Goal: Task Accomplishment & Management: Manage account settings

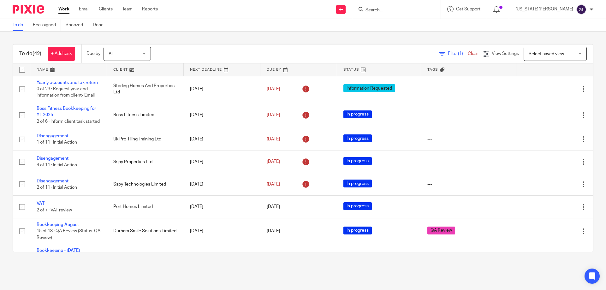
click at [411, 9] on input "Search" at bounding box center [393, 11] width 57 height 6
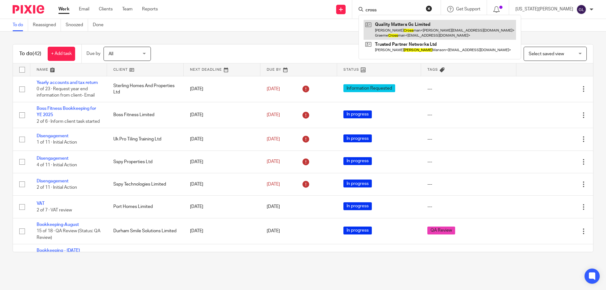
type input "cross"
click at [422, 30] on link at bounding box center [440, 30] width 153 height 20
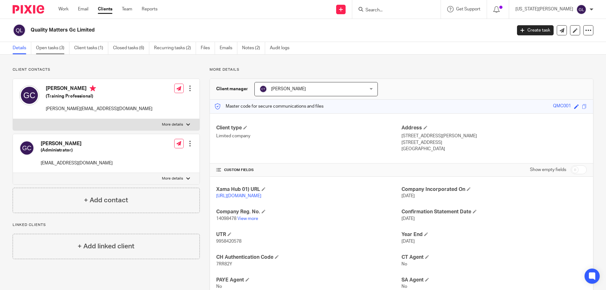
click at [52, 42] on link "Open tasks (3)" at bounding box center [52, 48] width 33 height 12
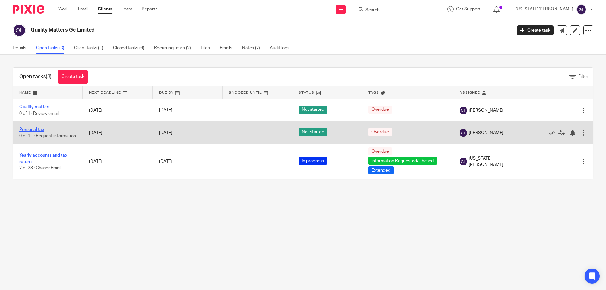
click at [39, 128] on link "Personal tax" at bounding box center [31, 130] width 25 height 4
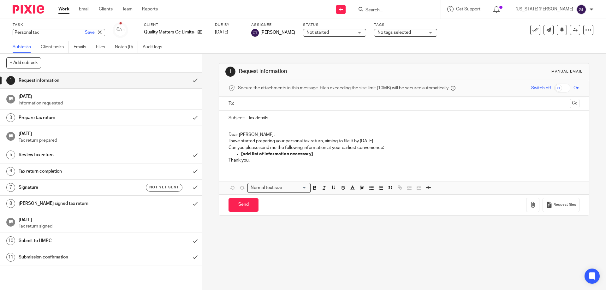
click at [22, 33] on div "Personal tax Save Personal tax" at bounding box center [59, 32] width 93 height 7
click at [48, 32] on input "Personal tax" at bounding box center [59, 32] width 93 height 7
click at [85, 33] on link "Save" at bounding box center [90, 32] width 10 height 6
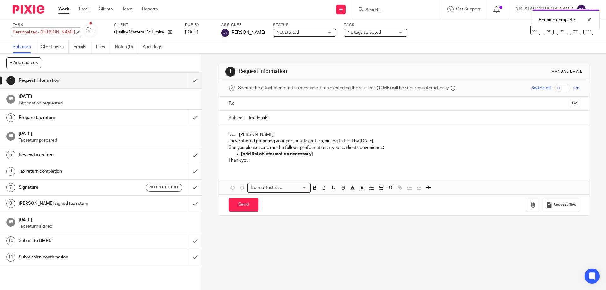
click at [52, 33] on div "Personal tax - Gail Save Personal tax - Gail" at bounding box center [44, 32] width 63 height 6
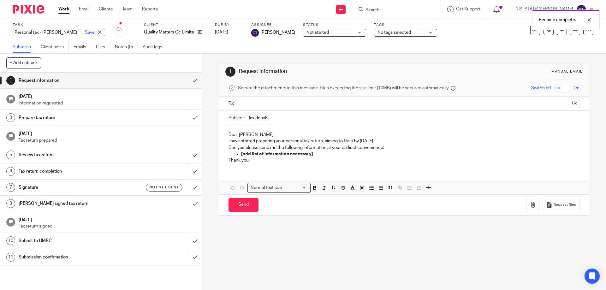
click at [51, 33] on input "Personal tax - Gail" at bounding box center [59, 32] width 93 height 7
click at [57, 33] on input "Personal tax - Gail" at bounding box center [59, 32] width 93 height 7
type input "Personal tax - Gail Crossman"
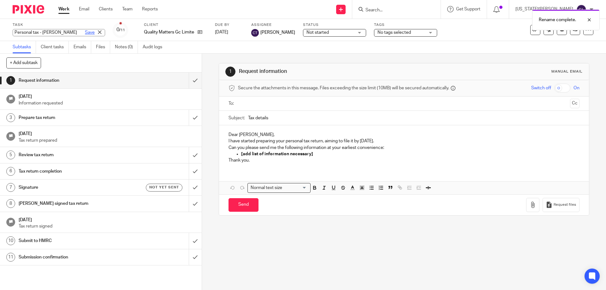
click at [85, 33] on link "Save" at bounding box center [90, 32] width 10 height 6
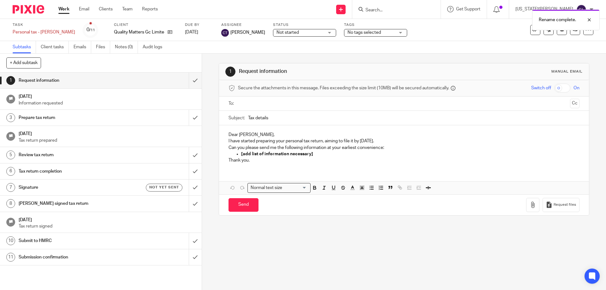
click at [312, 33] on span "Not started" at bounding box center [300, 32] width 47 height 7
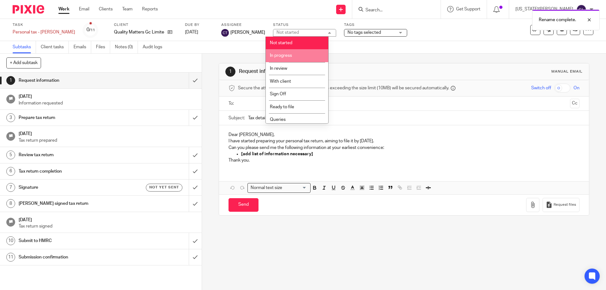
click at [292, 55] on li "In progress" at bounding box center [297, 55] width 63 height 13
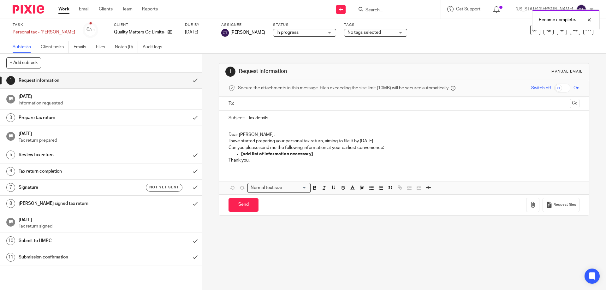
click at [358, 27] on div "Rename complete." at bounding box center [451, 18] width 297 height 24
click at [360, 29] on div "Rename complete." at bounding box center [451, 18] width 297 height 24
click at [361, 33] on span "No tags selected" at bounding box center [364, 32] width 33 height 4
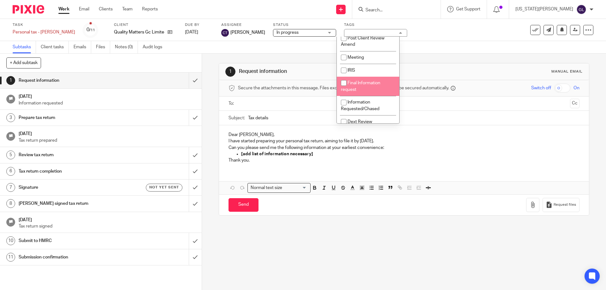
scroll to position [216, 0]
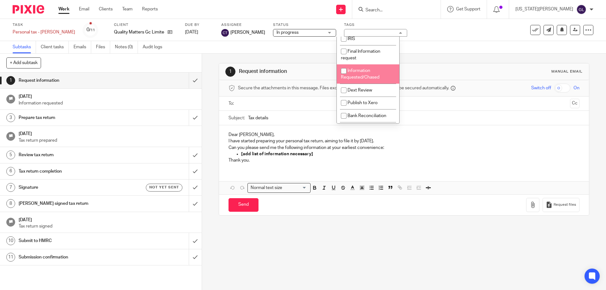
click at [363, 84] on li "Information Requested/Chased" at bounding box center [368, 73] width 63 height 19
checkbox input "true"
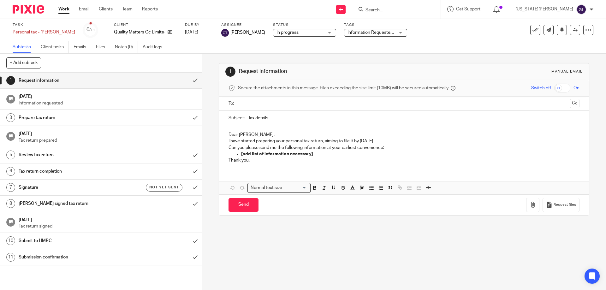
click at [418, 68] on div "1 Request information Manual email" at bounding box center [403, 72] width 357 height 10
click at [257, 108] on ul at bounding box center [404, 104] width 331 height 10
click at [257, 102] on input "text" at bounding box center [403, 103] width 327 height 7
drag, startPoint x: 285, startPoint y: 119, endPoint x: 238, endPoint y: 118, distance: 46.8
click at [238, 118] on div "Subject: Tax details" at bounding box center [404, 119] width 351 height 14
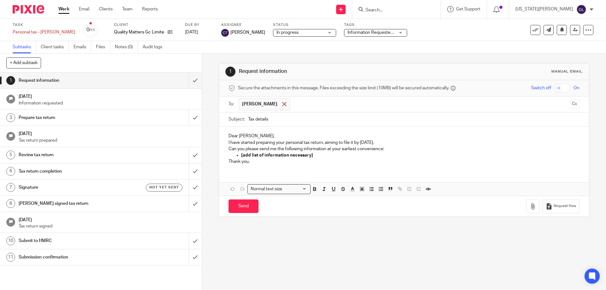
paste input "Request for Information: Self-Assessment Return 2025"
type input "Request for Information: Self-Assessment Return 2025"
click at [248, 134] on p "Dear Gail," at bounding box center [404, 136] width 351 height 6
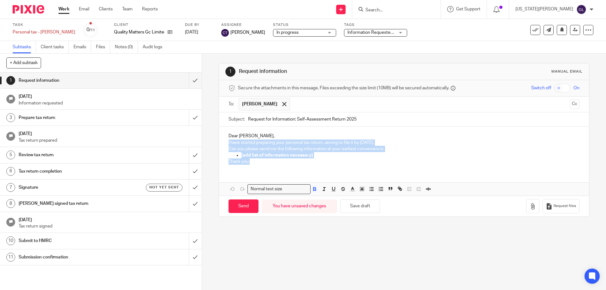
drag, startPoint x: 250, startPoint y: 163, endPoint x: 224, endPoint y: 144, distance: 31.5
click at [224, 144] on div "Dear Gail, I have started preparing your personal tax return, aiming to file it…" at bounding box center [404, 148] width 370 height 43
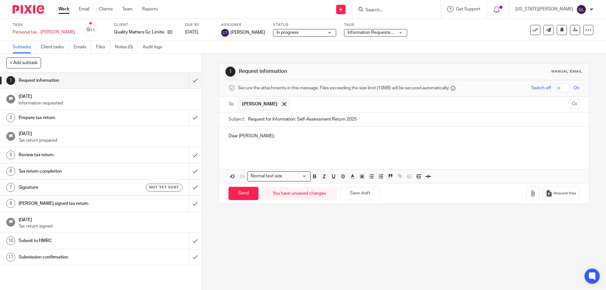
click at [241, 141] on p at bounding box center [404, 143] width 351 height 6
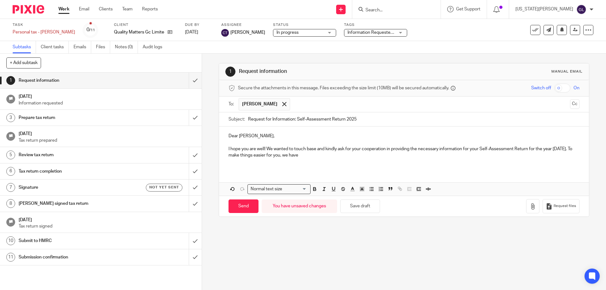
click at [568, 151] on p "I hope you are well! We wanted to touch base and kindly ask for your cooperatio…" at bounding box center [404, 152] width 351 height 13
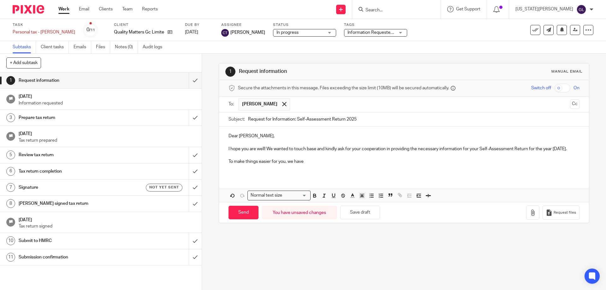
click at [307, 161] on p "To make things easier for you, we have" at bounding box center [404, 162] width 351 height 6
click at [417, 161] on p "To make things easier for you, you can provide all the relevant information by …" at bounding box center [404, 162] width 351 height 6
click at [379, 160] on p "To make things easier for you, you can provide all the relevant information by …" at bounding box center [404, 162] width 351 height 6
click at [376, 161] on p "To make things easier for you, you can provide all the relevant information by …" at bounding box center [404, 162] width 351 height 6
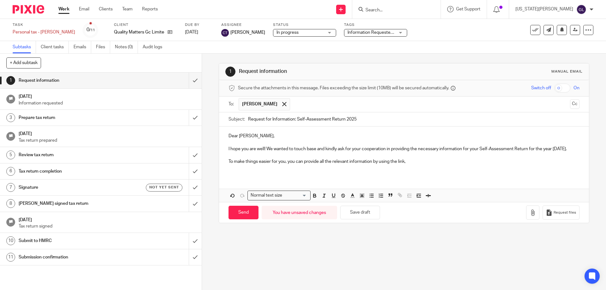
click at [319, 162] on p "To make things easier for you, you can provide all the relevant information by …" at bounding box center [404, 162] width 351 height 6
click at [300, 161] on p "To make things easier for you, you can provide all the relevant information by …" at bounding box center [404, 162] width 351 height 6
click at [301, 160] on p "To make things easier for you, you can provide all the relevant information by …" at bounding box center [404, 162] width 351 height 6
click at [373, 163] on p "To make things easier for you, you can provide all the relevant information by …" at bounding box center [404, 162] width 351 height 6
click at [418, 161] on p "To make things easier for you, you can provide all the relevant information to …" at bounding box center [404, 162] width 351 height 6
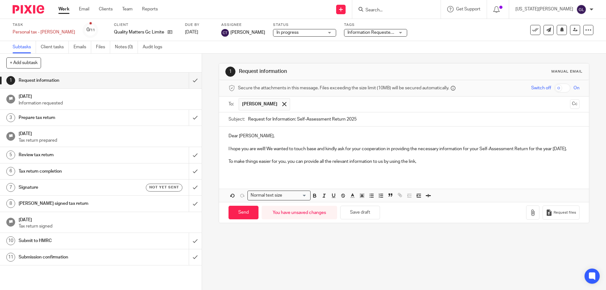
click at [417, 163] on p "To make things easier for you, you can provide all the relevant information to …" at bounding box center [404, 162] width 351 height 6
click at [238, 179] on div "Dear Gail, I hope you are well! We wanted to touch base and kindly ask for your…" at bounding box center [404, 164] width 370 height 75
click at [230, 171] on div "Dear Gail, I hope you are well! We wanted to touch base and kindly ask for your…" at bounding box center [404, 152] width 370 height 50
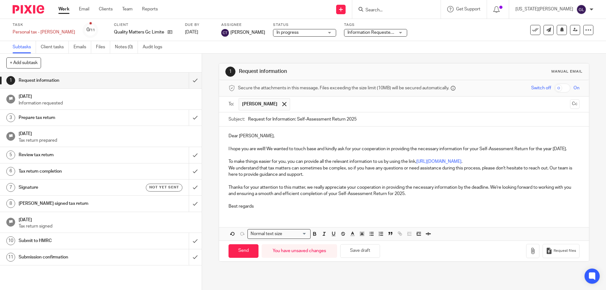
click at [226, 167] on div "Dear Gail, I hope you are well! We wanted to touch base and kindly ask for your…" at bounding box center [404, 171] width 370 height 88
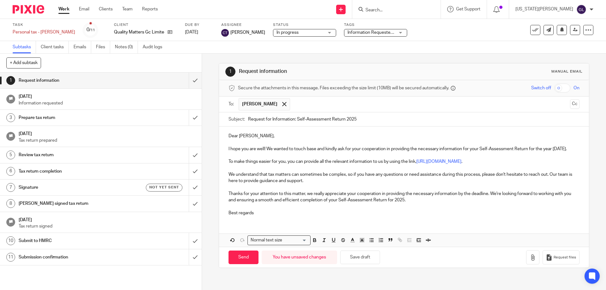
click at [319, 162] on p "To make things easier for you, you can provide all the relevant information to …" at bounding box center [404, 162] width 351 height 6
drag, startPoint x: 318, startPoint y: 162, endPoint x: 303, endPoint y: 162, distance: 15.2
click at [303, 162] on p "To make things easier for you, you can provide all the relevant information to …" at bounding box center [404, 162] width 351 height 6
drag, startPoint x: 305, startPoint y: 163, endPoint x: 313, endPoint y: 184, distance: 23.0
click at [313, 184] on p at bounding box center [404, 187] width 351 height 6
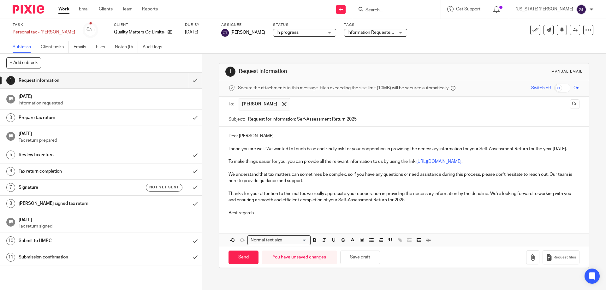
click at [319, 162] on p "To make things easier for you, you can provide all the relevant information to …" at bounding box center [404, 162] width 351 height 6
click at [395, 161] on p "To make things easier for you, you can provide to us all the relevant informati…" at bounding box center [404, 162] width 351 height 6
click at [424, 205] on p at bounding box center [404, 206] width 351 height 6
click at [272, 213] on p "Best regards" at bounding box center [404, 213] width 351 height 6
click at [246, 258] on input "Send" at bounding box center [244, 258] width 30 height 14
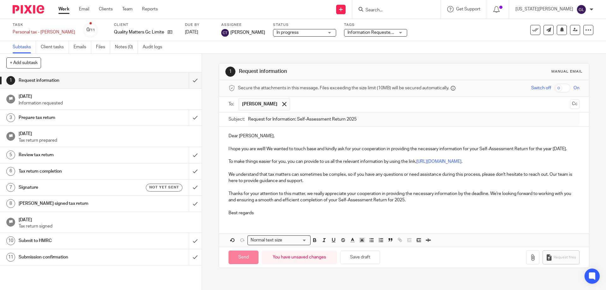
type input "Sent"
click at [259, 214] on p "Best regards" at bounding box center [404, 213] width 351 height 6
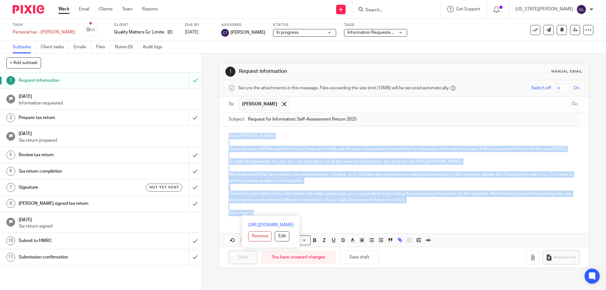
drag, startPoint x: 258, startPoint y: 214, endPoint x: 220, endPoint y: 135, distance: 87.6
click at [220, 135] on div "Dear Gail, I hope you are well! We wanted to touch base and kindly ask for your…" at bounding box center [404, 174] width 370 height 94
copy div "Dear Gail, I hope you are well! We wanted to touch base and kindly ask for your…"
click at [401, 9] on input "Search" at bounding box center [393, 11] width 57 height 6
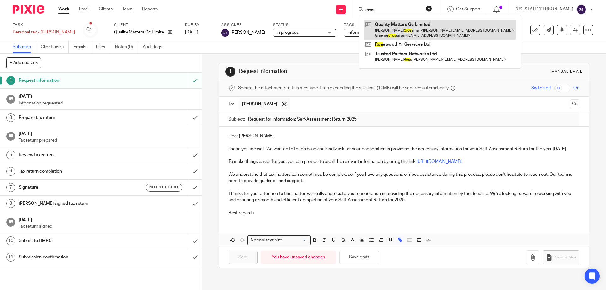
type input "cros"
click at [450, 25] on link at bounding box center [440, 30] width 153 height 20
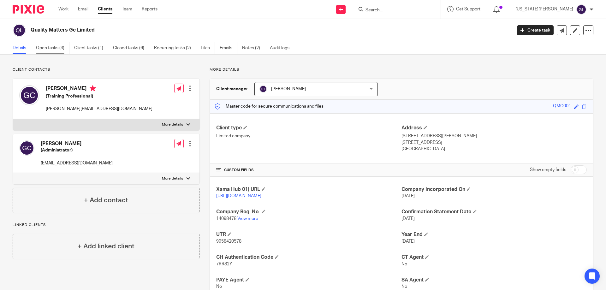
click at [49, 45] on link "Open tasks (3)" at bounding box center [52, 48] width 33 height 12
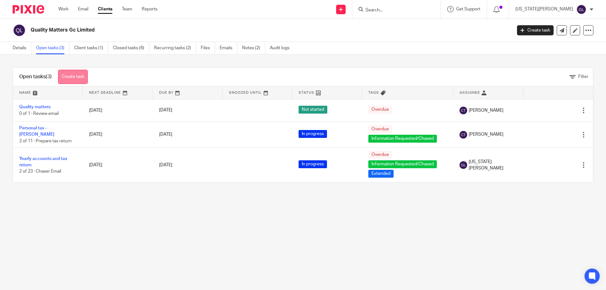
click at [77, 75] on link "Create task" at bounding box center [73, 77] width 30 height 14
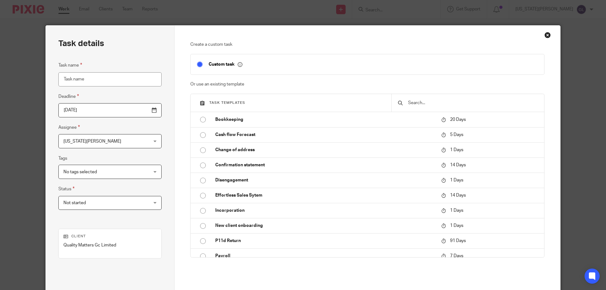
click at [108, 75] on input "Task name" at bounding box center [109, 79] width 103 height 14
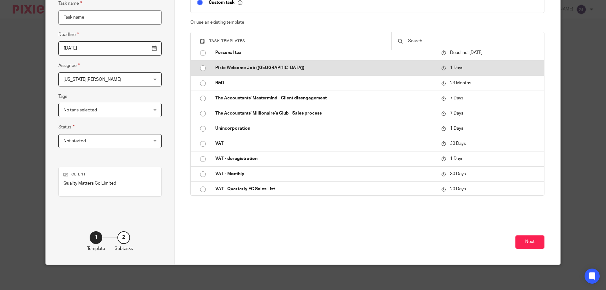
scroll to position [140, 0]
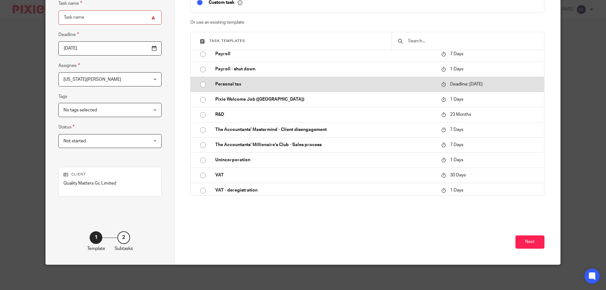
click at [200, 83] on input "radio" at bounding box center [203, 85] width 12 height 12
type input "2026-01-31"
type input "Personal tax"
checkbox input "false"
radio input "false"
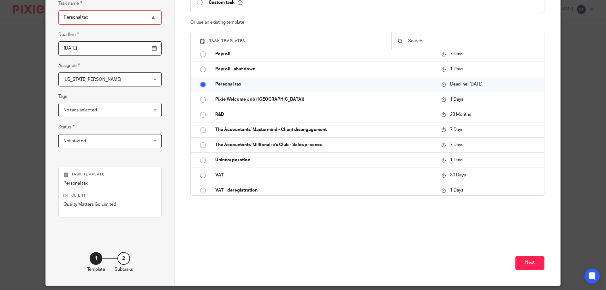
click at [99, 19] on input "Personal tax" at bounding box center [109, 17] width 103 height 14
type input "Personal tax - [PERSON_NAME]"
click at [540, 261] on button "Next" at bounding box center [530, 263] width 29 height 14
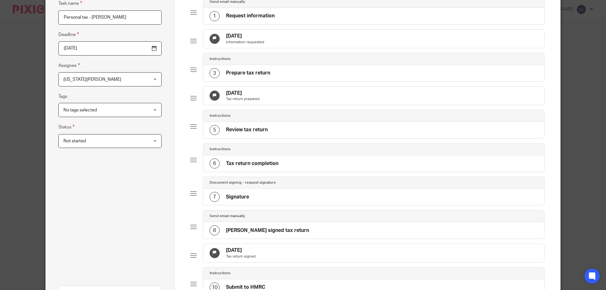
scroll to position [217, 0]
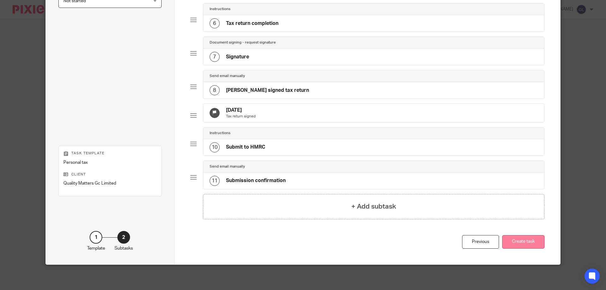
click at [528, 243] on button "Create task" at bounding box center [523, 242] width 42 height 14
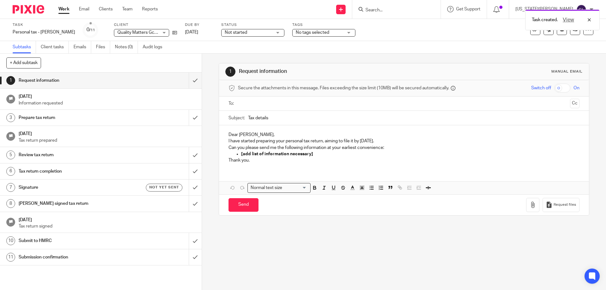
drag, startPoint x: 255, startPoint y: 102, endPoint x: 259, endPoint y: 107, distance: 6.4
click at [256, 101] on input "text" at bounding box center [403, 103] width 327 height 7
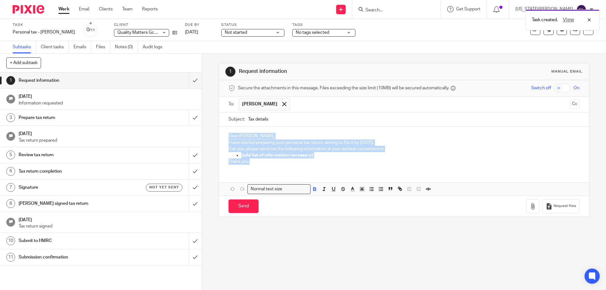
drag, startPoint x: 251, startPoint y: 163, endPoint x: 225, endPoint y: 127, distance: 44.9
click at [225, 127] on div "Dear Gail, I have started preparing your personal tax return, aiming to file it…" at bounding box center [404, 148] width 370 height 43
paste div
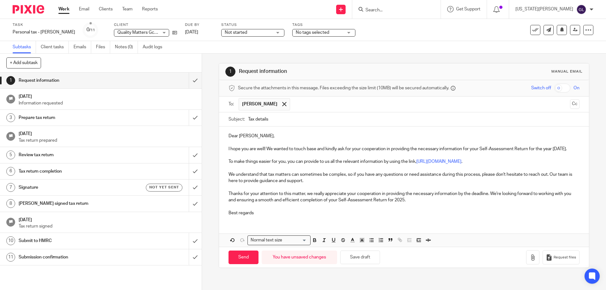
click at [244, 134] on p "Dear Gail," at bounding box center [404, 136] width 351 height 6
drag, startPoint x: 280, startPoint y: 115, endPoint x: 231, endPoint y: 114, distance: 49.6
click at [229, 117] on div "Subject: Tax details" at bounding box center [404, 119] width 351 height 14
paste input "Request for Information: Self-Assessment Return 2025"
type input "Request for Information: Self-Assessment Return 2025"
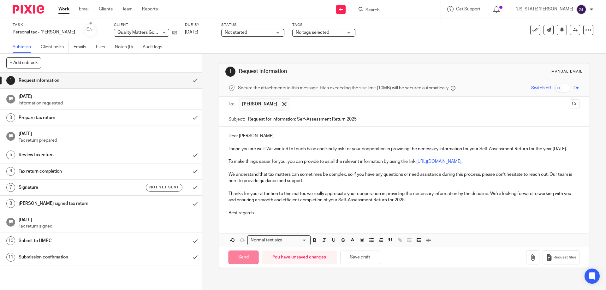
click at [242, 260] on input "Send" at bounding box center [244, 258] width 30 height 14
type input "Sent"
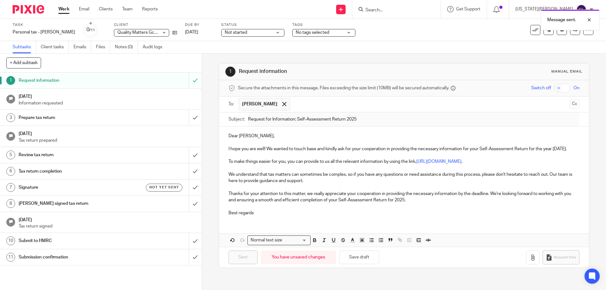
click at [251, 33] on span "Not started" at bounding box center [248, 32] width 47 height 7
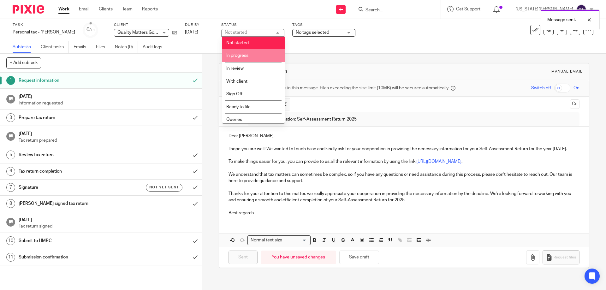
click at [253, 56] on li "In progress" at bounding box center [253, 55] width 63 height 13
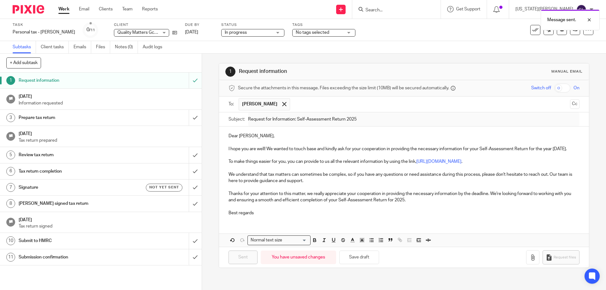
click at [308, 27] on div "Message sent." at bounding box center [451, 18] width 297 height 24
click at [310, 31] on span "No tags selected" at bounding box center [312, 32] width 33 height 4
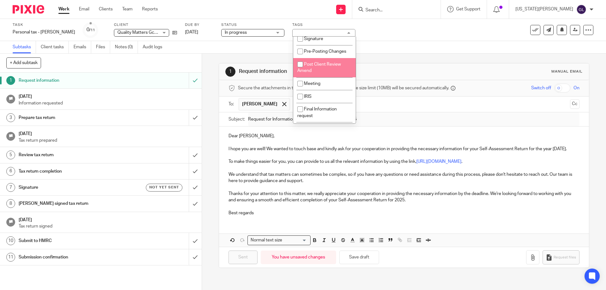
scroll to position [221, 0]
click at [331, 74] on span "Information Requested/Chased" at bounding box center [316, 68] width 39 height 11
checkbox input "true"
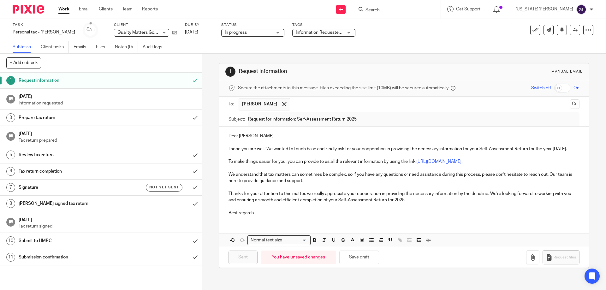
click at [408, 71] on h1 "Request information" at bounding box center [328, 71] width 179 height 7
click at [64, 12] on link "Work" at bounding box center [63, 9] width 11 height 6
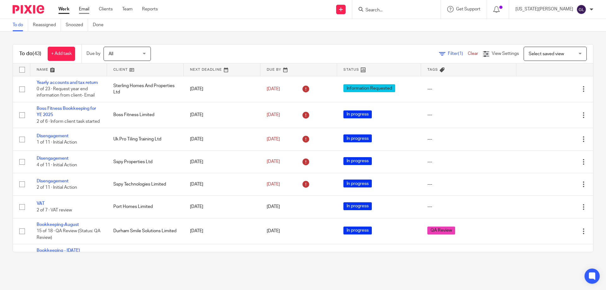
click at [83, 8] on link "Email" at bounding box center [84, 9] width 10 height 6
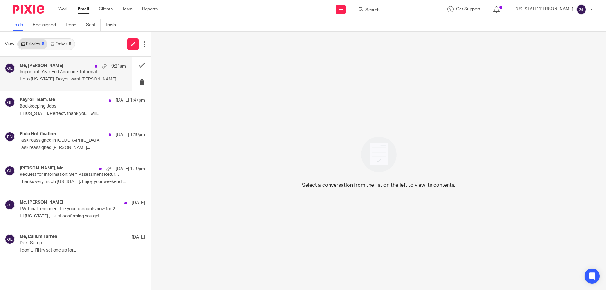
click at [71, 74] on p "Important: Year-End Accounts Information Required" at bounding box center [62, 71] width 85 height 5
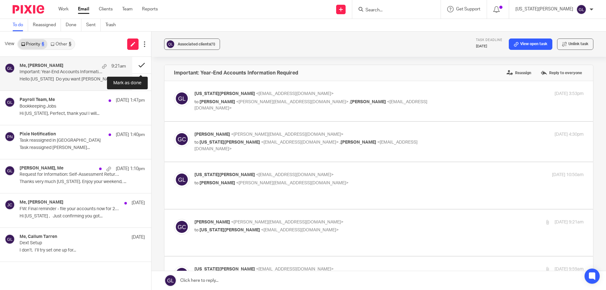
click at [139, 66] on button at bounding box center [141, 65] width 19 height 17
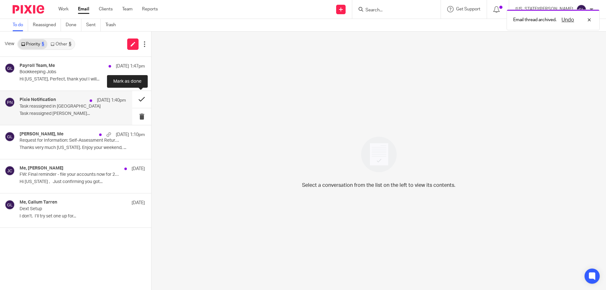
click at [139, 103] on button at bounding box center [141, 99] width 19 height 17
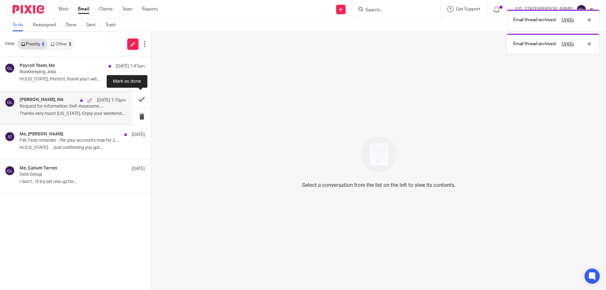
click at [139, 102] on button at bounding box center [141, 99] width 19 height 17
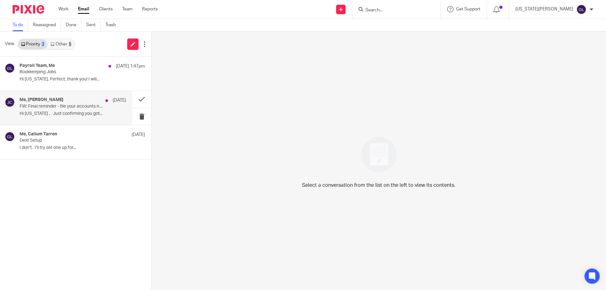
click at [72, 119] on div "Me, [PERSON_NAME] [DATE] FW: Final reminder - file your accounts now for 2N PRO…" at bounding box center [66, 108] width 132 height 34
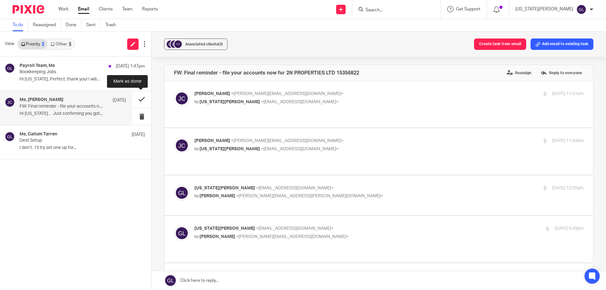
click at [142, 101] on button at bounding box center [141, 99] width 19 height 17
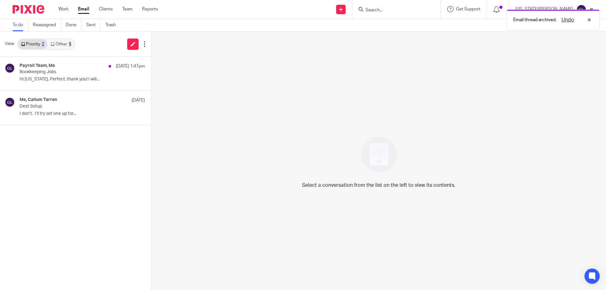
click at [54, 44] on icon at bounding box center [53, 44] width 4 height 4
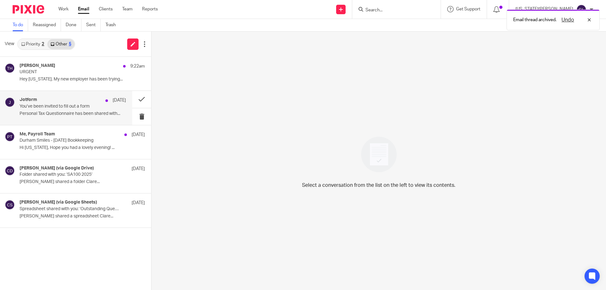
click at [105, 110] on div "Jotform [DATE] You’ve been invited to fill out a form Personal Tax Questionnair…" at bounding box center [73, 107] width 106 height 21
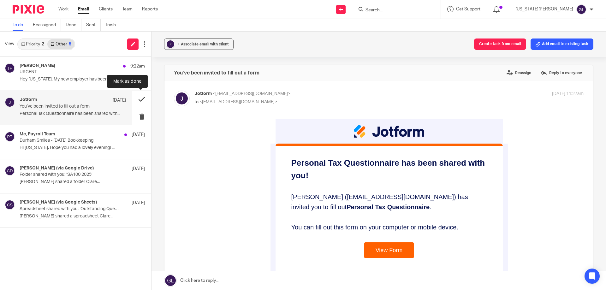
click at [135, 101] on button at bounding box center [141, 99] width 19 height 17
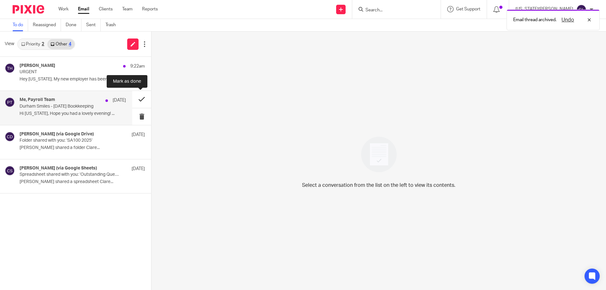
click at [141, 100] on button at bounding box center [141, 99] width 19 height 17
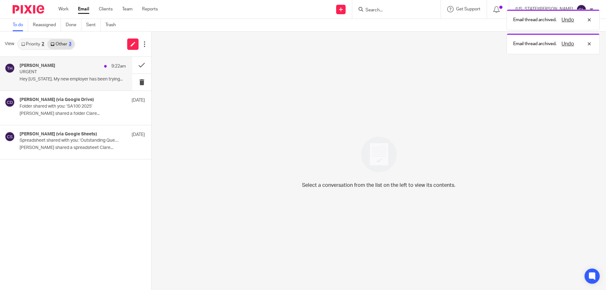
click at [77, 79] on p "Hey [US_STATE]. My new employer has been trying..." at bounding box center [73, 79] width 106 height 5
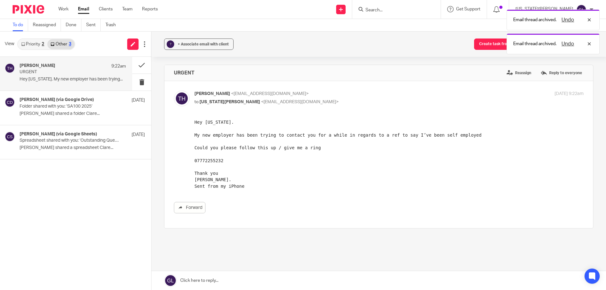
click at [36, 47] on link "Priority 2" at bounding box center [32, 44] width 29 height 10
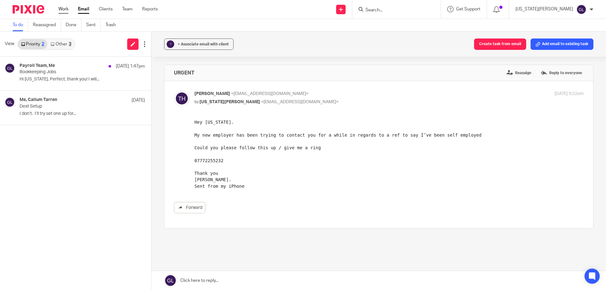
click at [65, 10] on link "Work" at bounding box center [63, 9] width 10 height 6
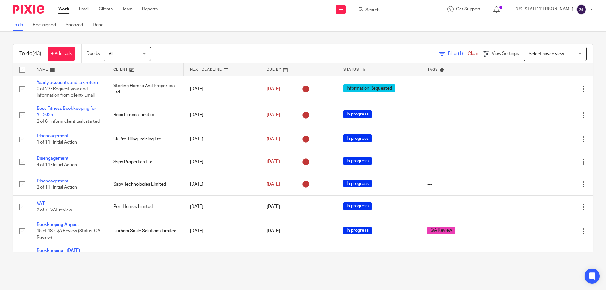
click at [407, 15] on div at bounding box center [396, 9] width 88 height 19
click at [405, 12] on input "Search" at bounding box center [393, 11] width 57 height 6
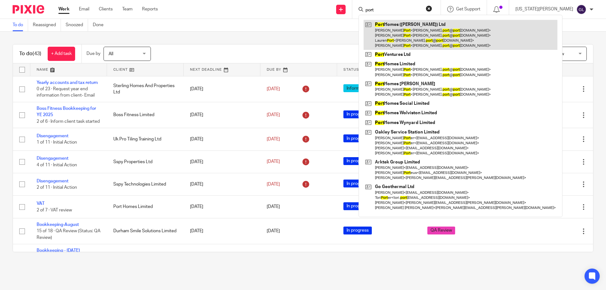
type input "port"
click at [409, 27] on link at bounding box center [461, 35] width 194 height 30
